Goal: Navigation & Orientation: Find specific page/section

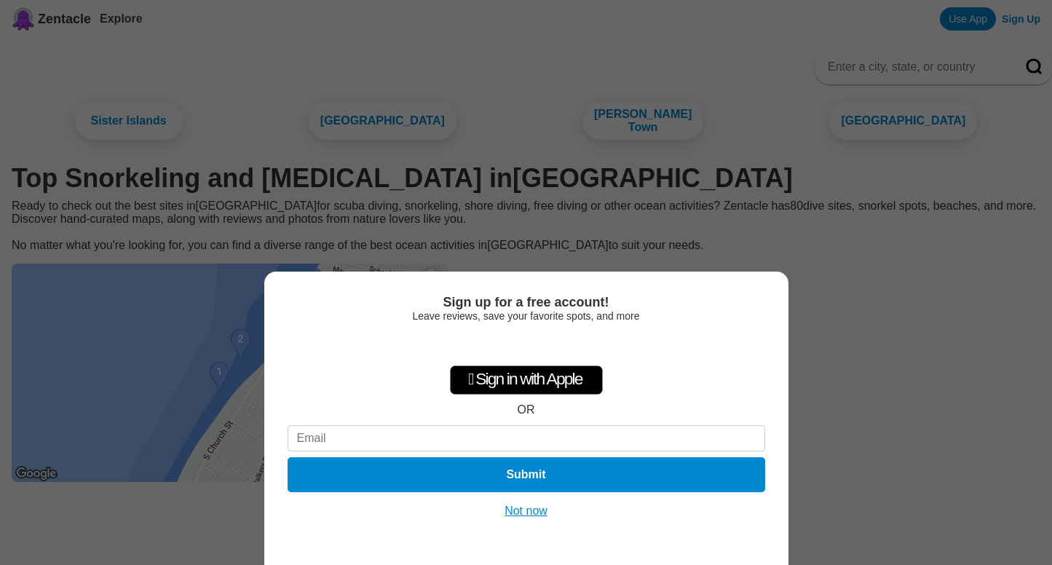
click at [536, 507] on button "Not now" at bounding box center [526, 511] width 52 height 15
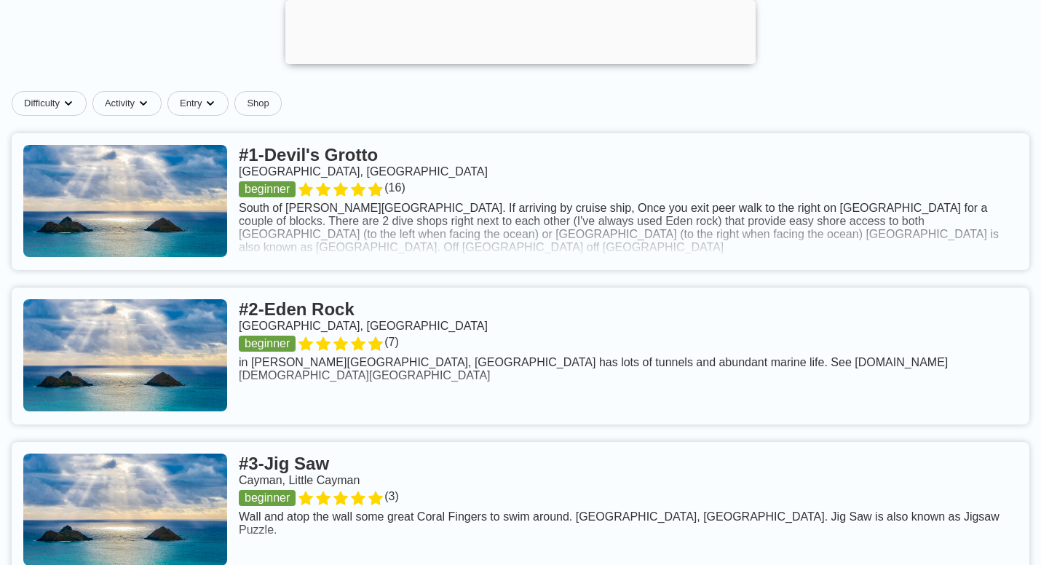
scroll to position [495, 0]
click at [599, 194] on link at bounding box center [520, 200] width 1017 height 137
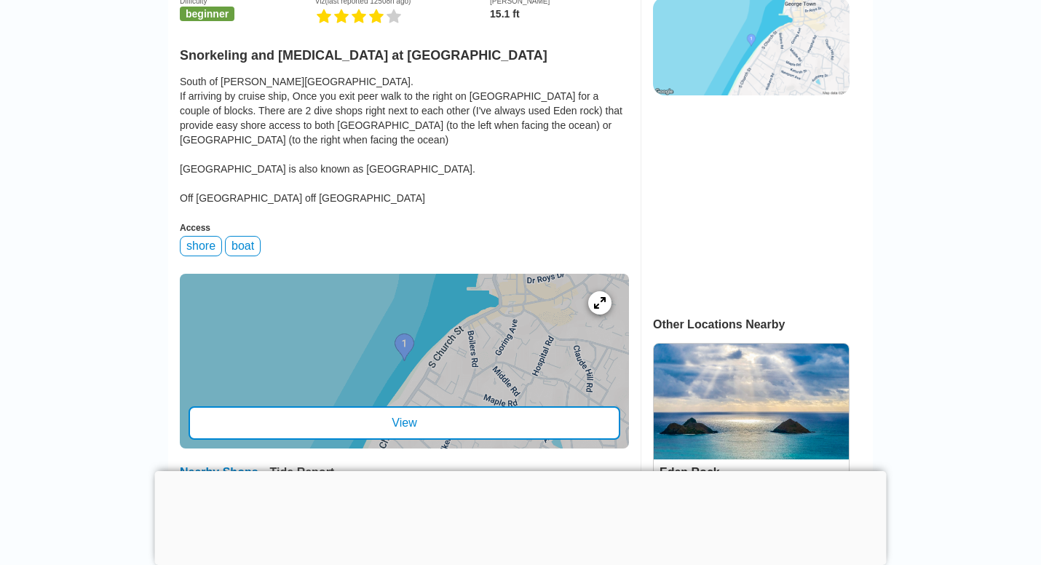
scroll to position [385, 0]
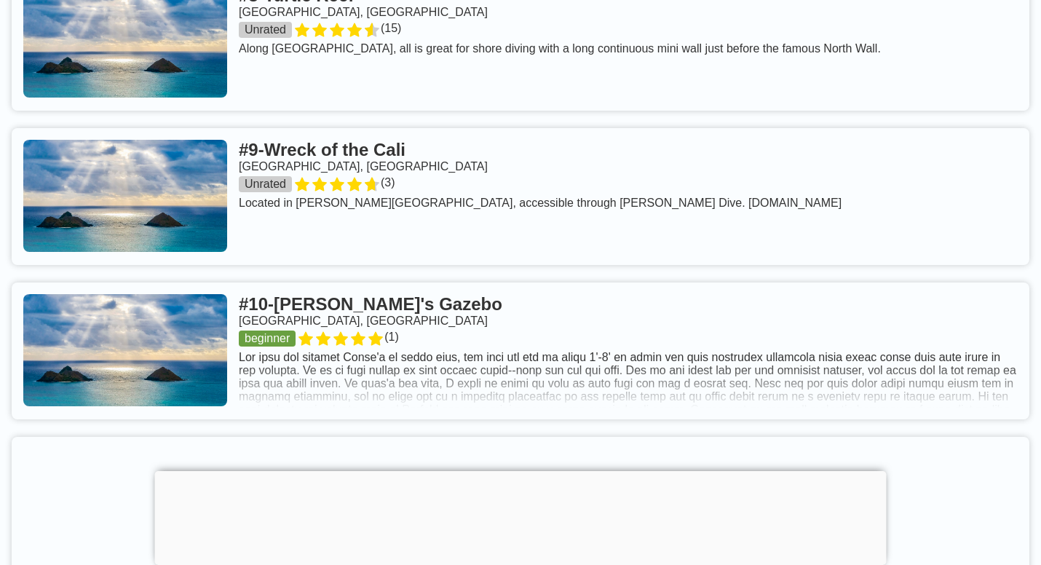
scroll to position [1876, 0]
